Goal: Information Seeking & Learning: Stay updated

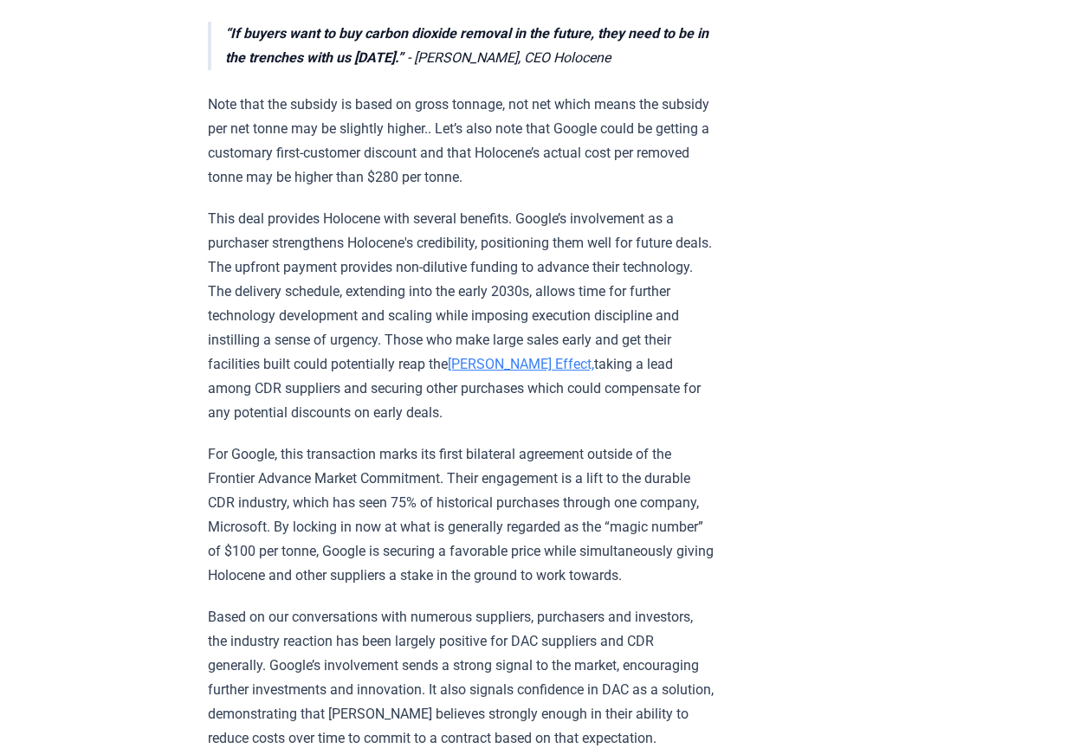
scroll to position [953, 0]
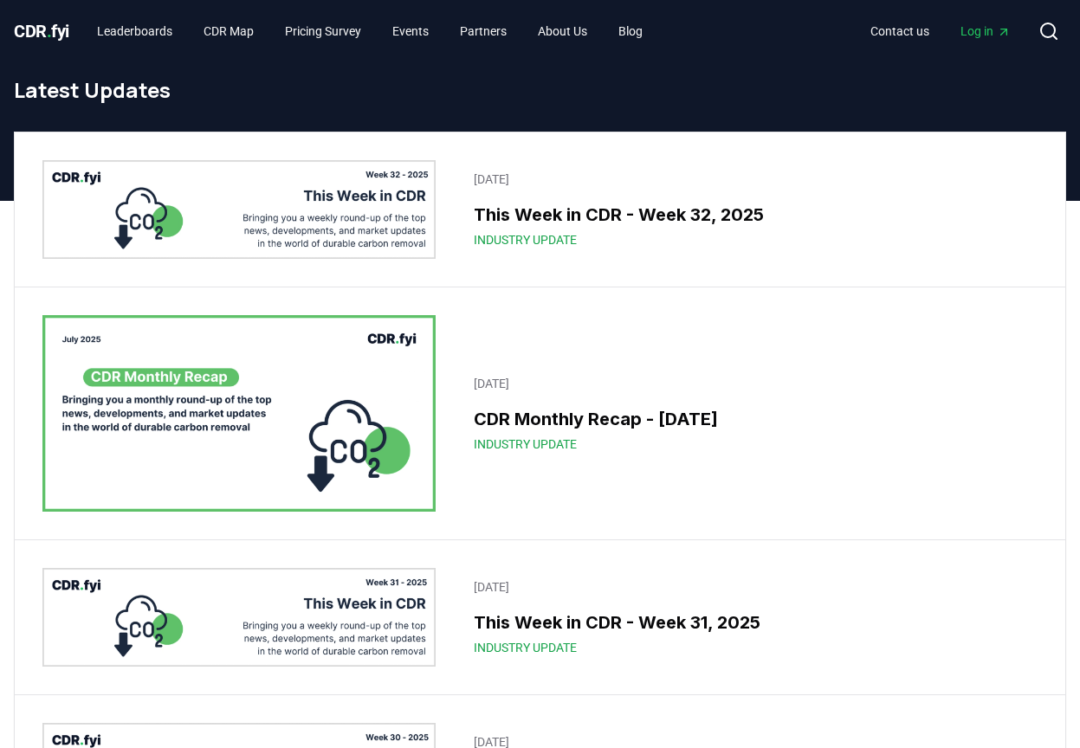
scroll to position [173, 0]
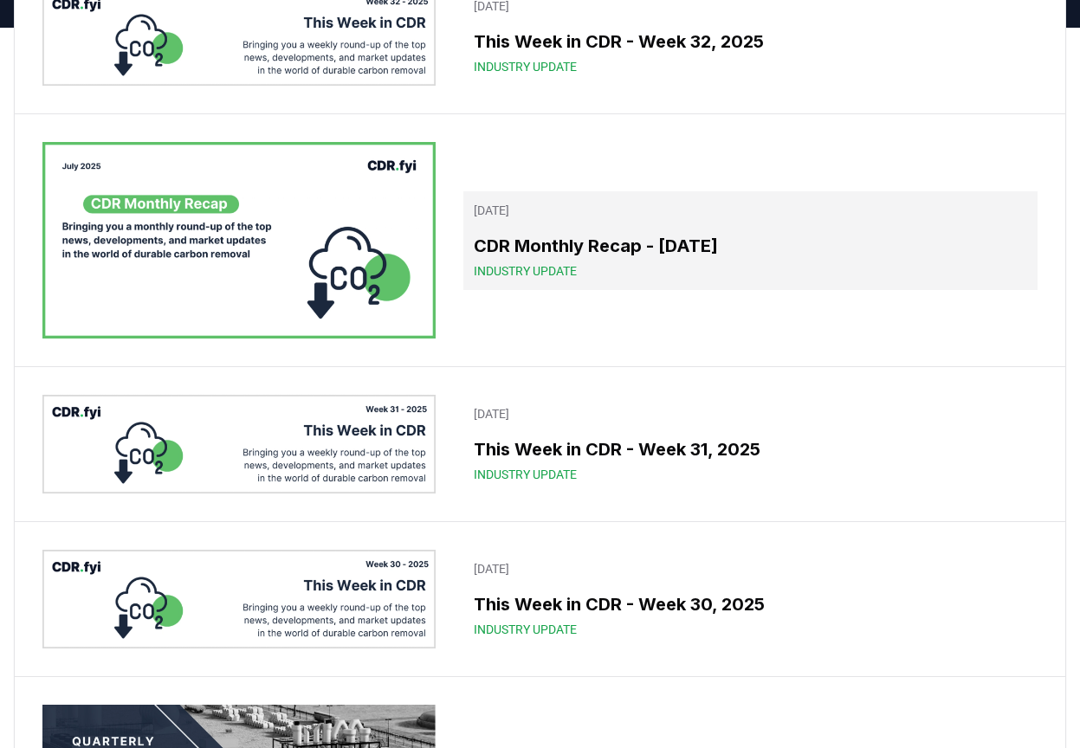
click at [624, 249] on h3 "CDR Monthly Recap - [DATE]" at bounding box center [750, 246] width 553 height 26
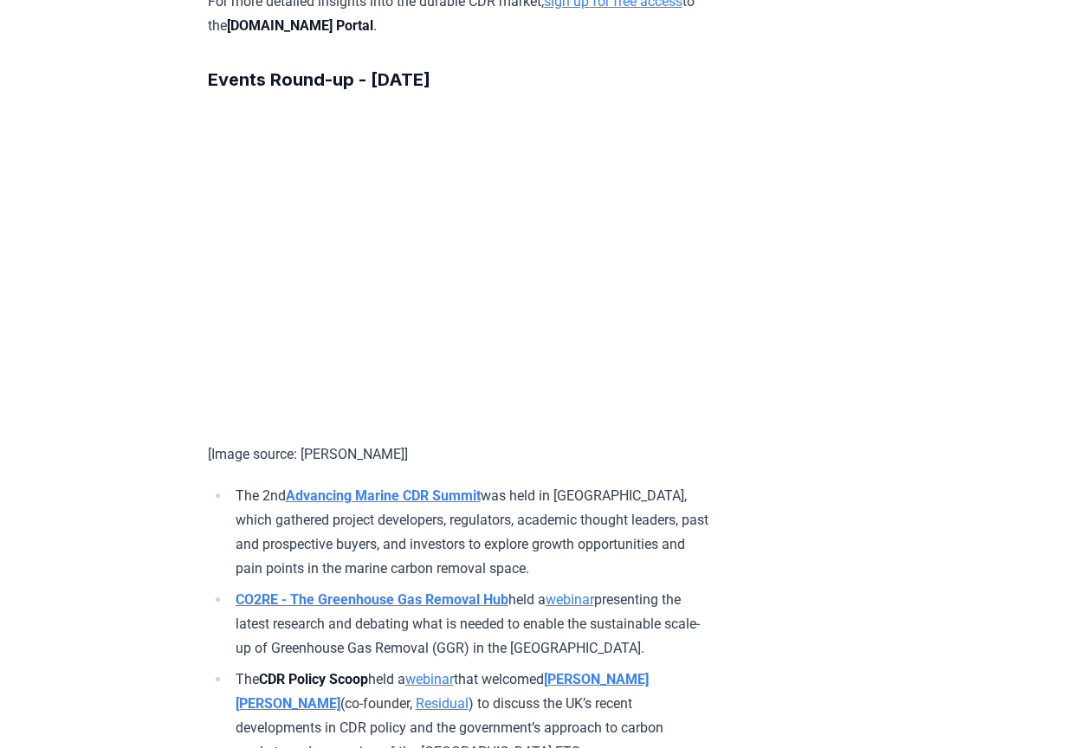
scroll to position [10565, 0]
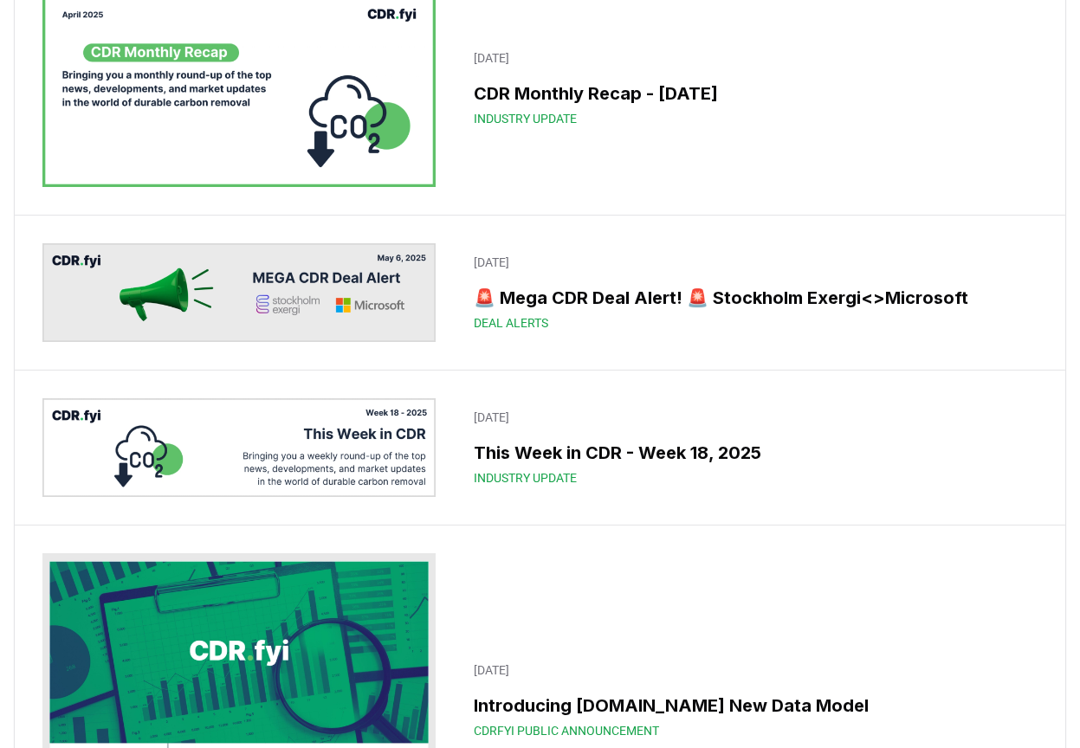
scroll to position [6495, 0]
